Goal: Information Seeking & Learning: Learn about a topic

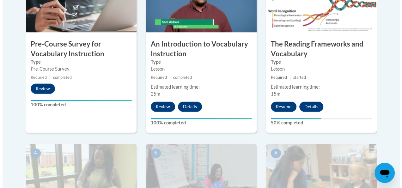
scroll to position [285, 0]
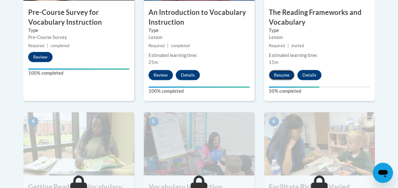
click at [276, 71] on button "Resume" at bounding box center [282, 75] width 26 height 10
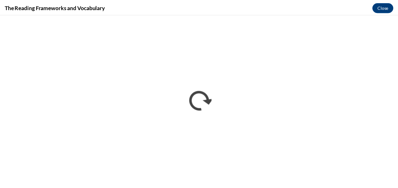
scroll to position [0, 0]
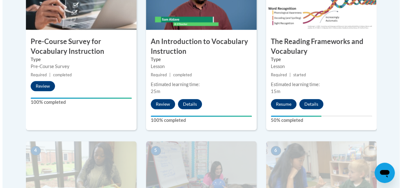
scroll to position [253, 0]
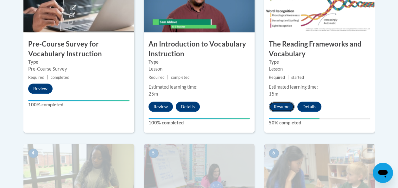
click at [281, 108] on button "Resume" at bounding box center [282, 107] width 26 height 10
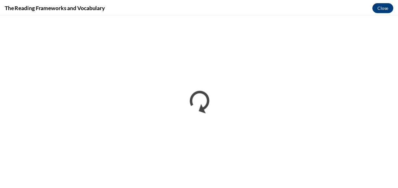
scroll to position [0, 0]
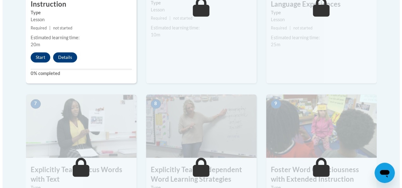
scroll to position [474, 0]
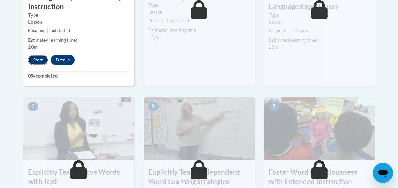
click at [36, 62] on button "Start" at bounding box center [38, 60] width 20 height 10
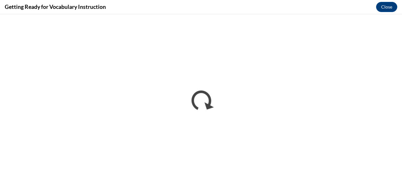
scroll to position [0, 0]
